Goal: Task Accomplishment & Management: Manage account settings

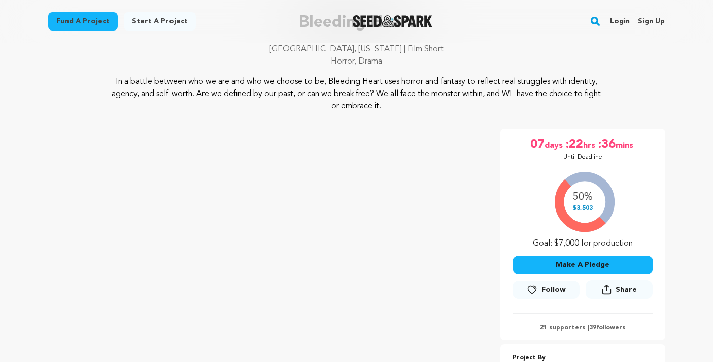
scroll to position [79, 0]
click at [620, 18] on link "Login" at bounding box center [620, 21] width 20 height 16
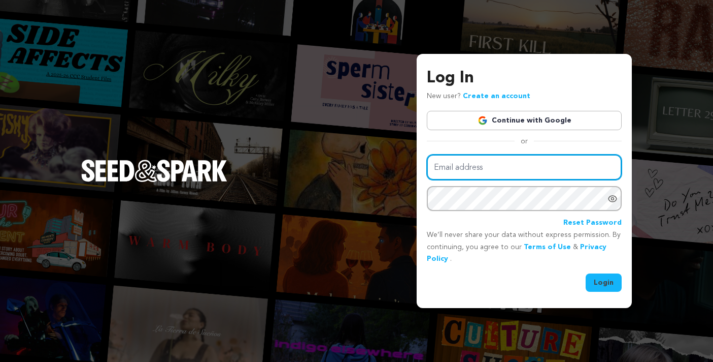
type input "rose@sloancorealestate.com"
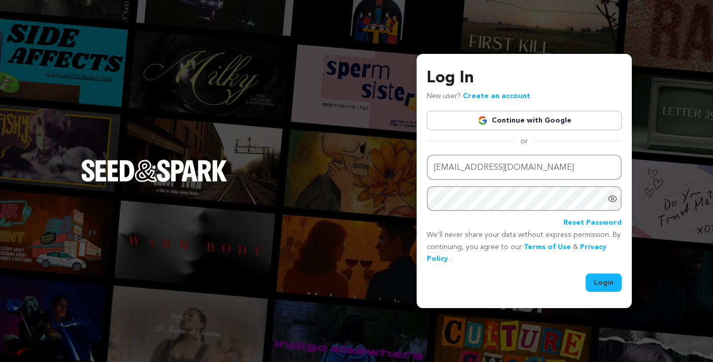
click at [605, 278] on button "Login" at bounding box center [604, 282] width 36 height 18
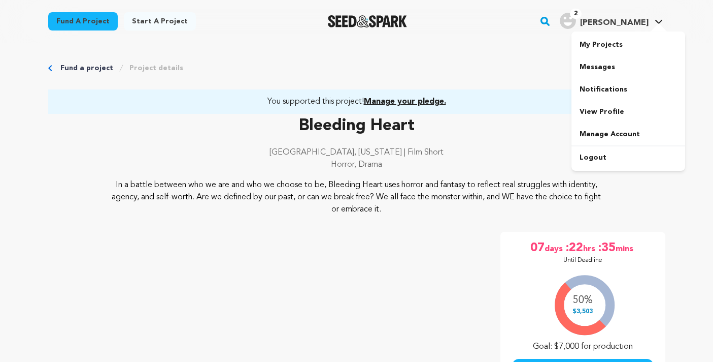
click at [576, 20] on img "Rose S.'s Profile" at bounding box center [568, 21] width 16 height 16
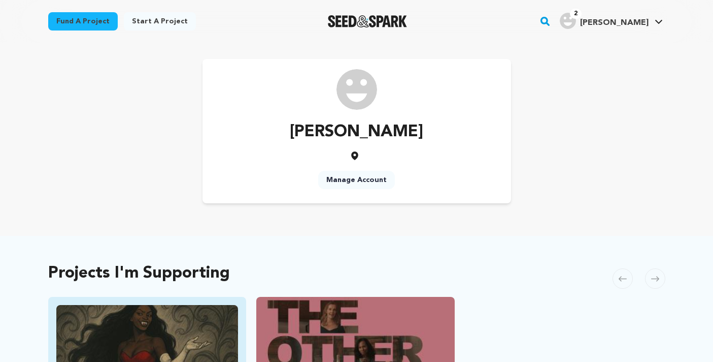
click at [218, 324] on img "Fund Bleeding Heart" at bounding box center [147, 356] width 182 height 102
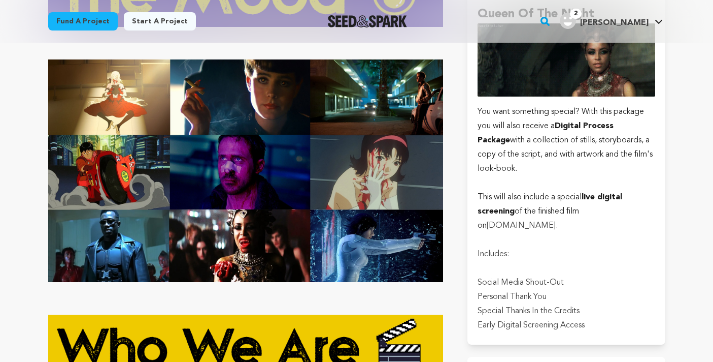
scroll to position [418, 0]
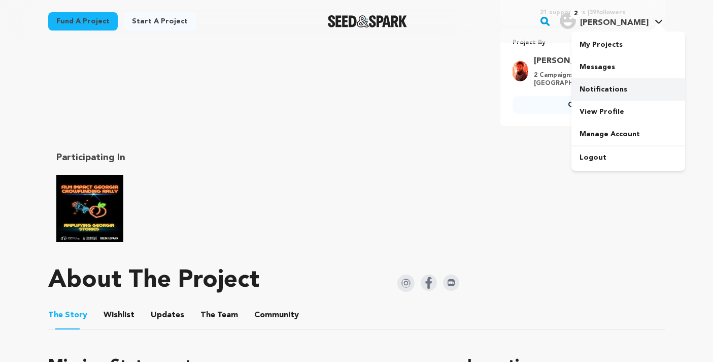
click at [613, 91] on link "Notifications" at bounding box center [629, 89] width 114 height 22
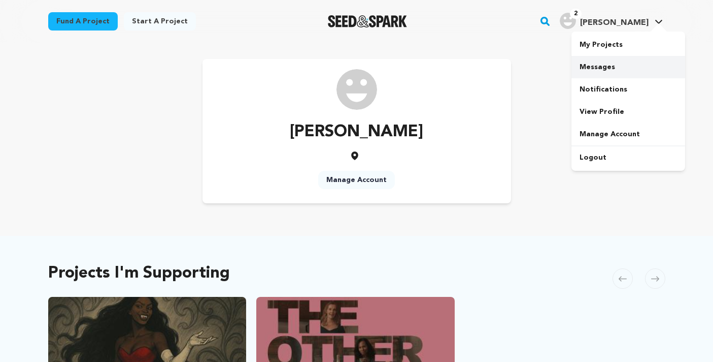
click at [599, 62] on link "Messages" at bounding box center [629, 67] width 114 height 22
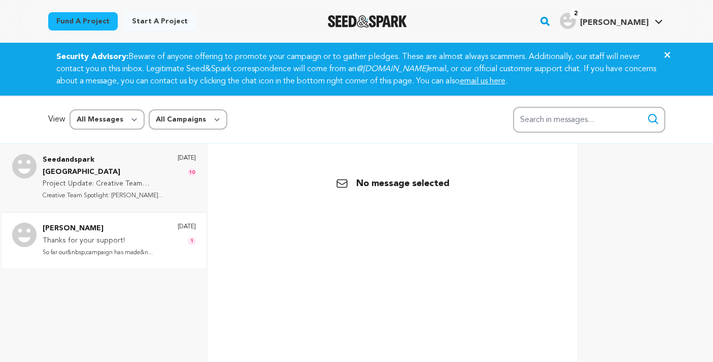
click at [87, 235] on p "Thanks for your support!" at bounding box center [98, 241] width 110 height 12
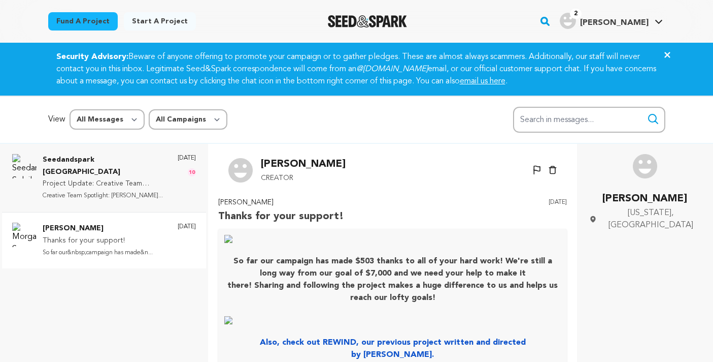
click at [131, 247] on p "So far our&nbsp;campaign has made&n..." at bounding box center [98, 253] width 110 height 12
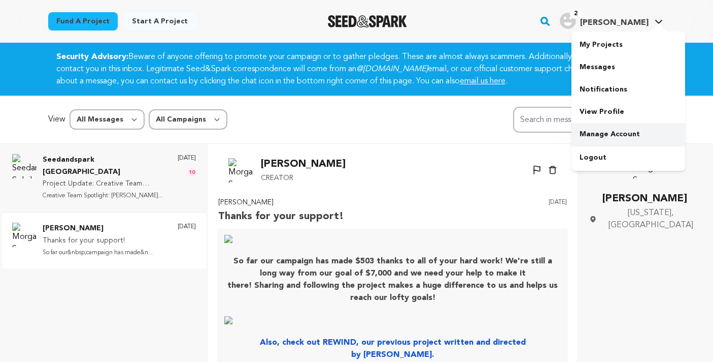
click at [606, 130] on link "Manage Account" at bounding box center [629, 134] width 114 height 22
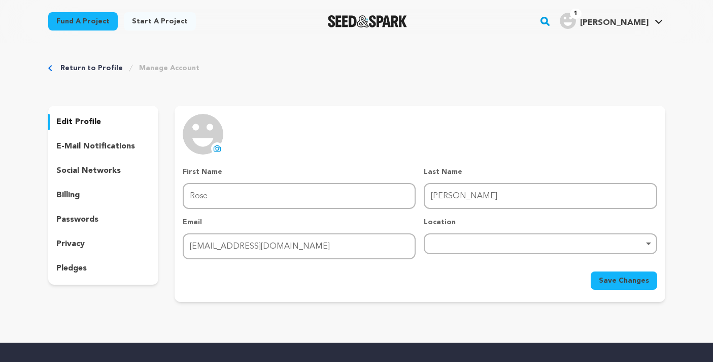
click at [68, 269] on p "pledges" at bounding box center [71, 268] width 30 height 12
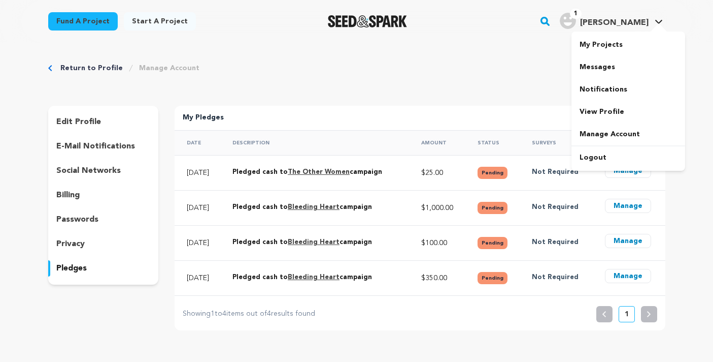
click at [657, 18] on link "1 Rose S. Rose S." at bounding box center [611, 20] width 107 height 18
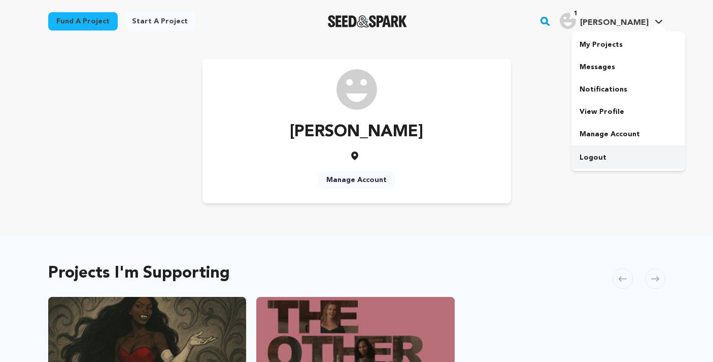
click at [590, 155] on link "Logout" at bounding box center [629, 157] width 114 height 22
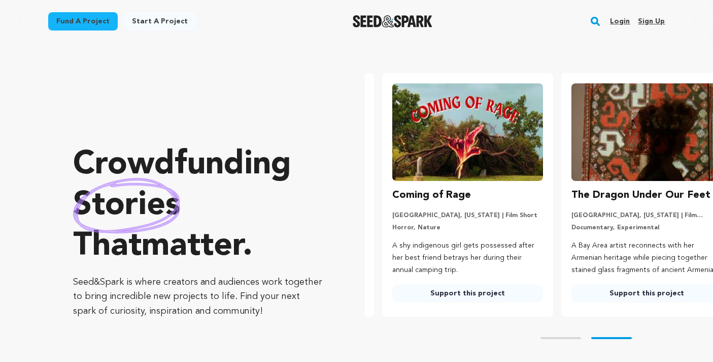
scroll to position [0, 187]
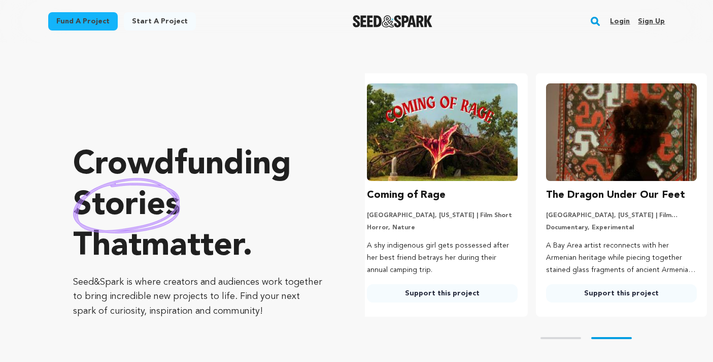
click at [623, 19] on link "Login" at bounding box center [620, 21] width 20 height 16
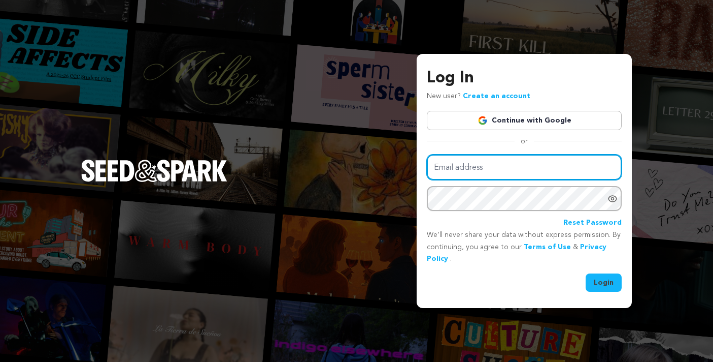
click at [505, 166] on input "Email address" at bounding box center [524, 167] width 195 height 26
type input "rosebianco98@gmail.com"
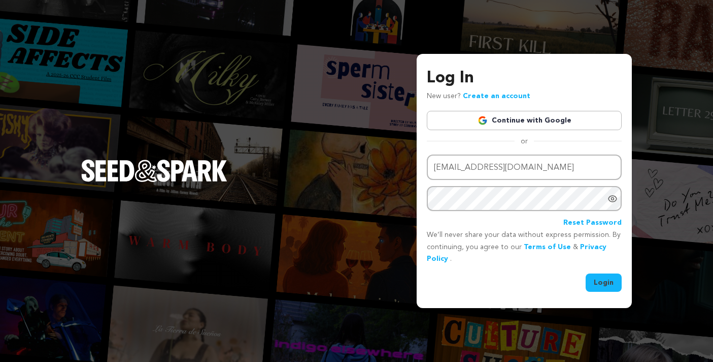
click at [603, 276] on button "Login" at bounding box center [604, 282] width 36 height 18
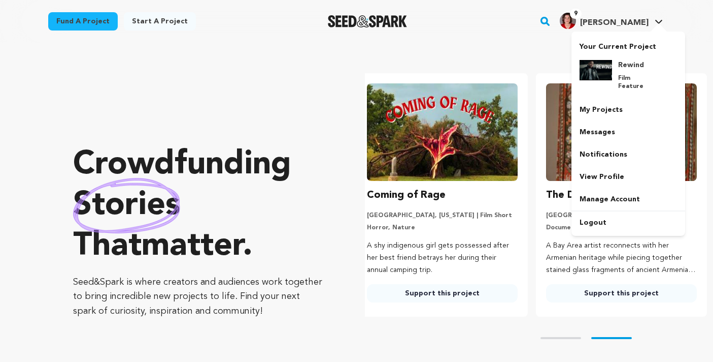
click at [627, 22] on span "[PERSON_NAME]" at bounding box center [614, 23] width 69 height 8
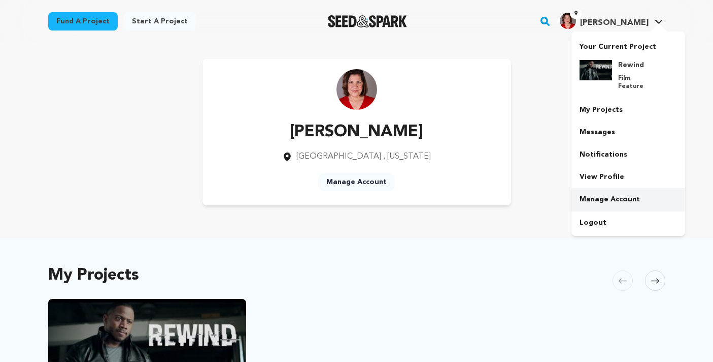
click at [601, 190] on link "Manage Account" at bounding box center [629, 199] width 114 height 22
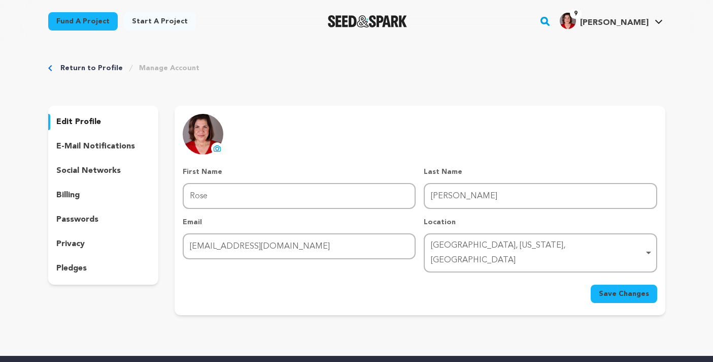
click at [78, 269] on p "pledges" at bounding box center [71, 268] width 30 height 12
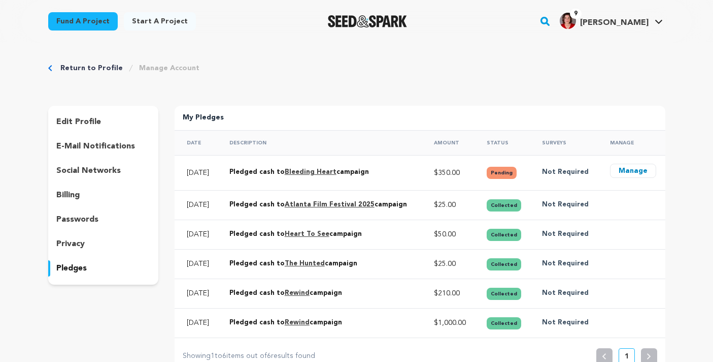
click at [334, 172] on link "Bleeding Heart" at bounding box center [311, 172] width 52 height 7
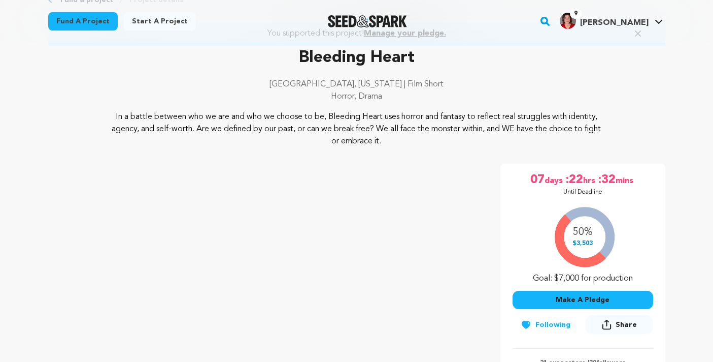
scroll to position [68, 0]
